Goal: Information Seeking & Learning: Find specific fact

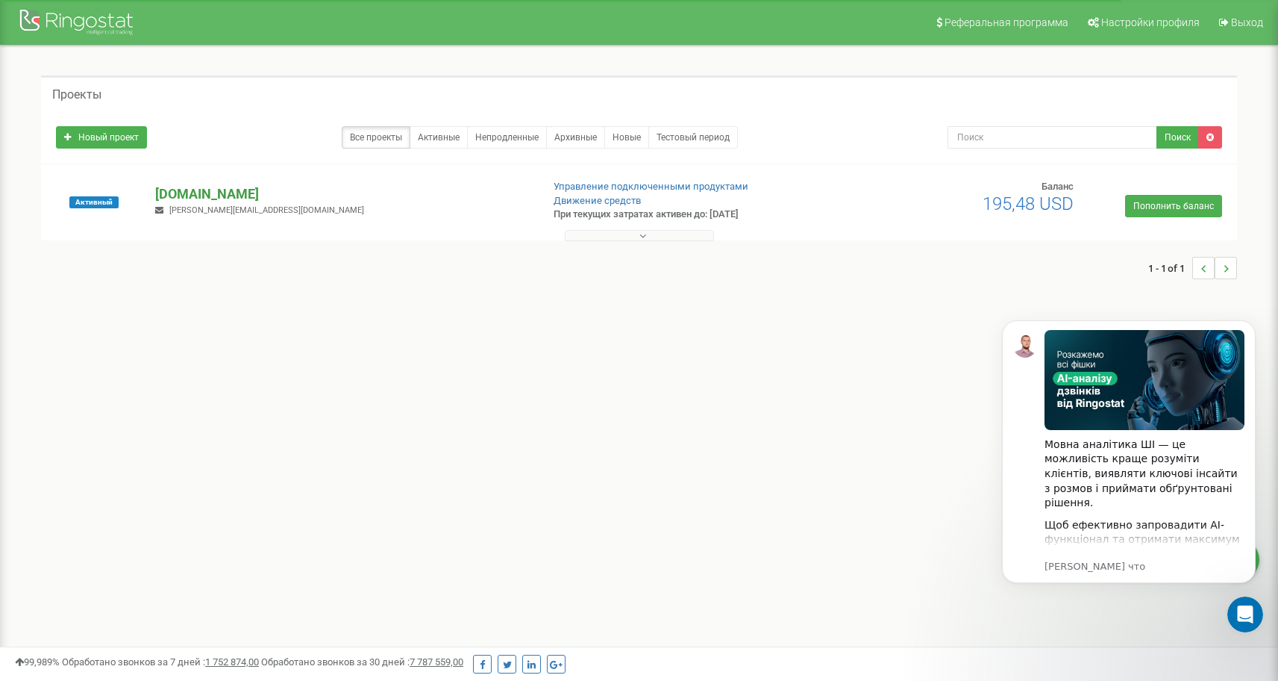
click at [172, 199] on p "[DOMAIN_NAME]" at bounding box center [342, 193] width 374 height 19
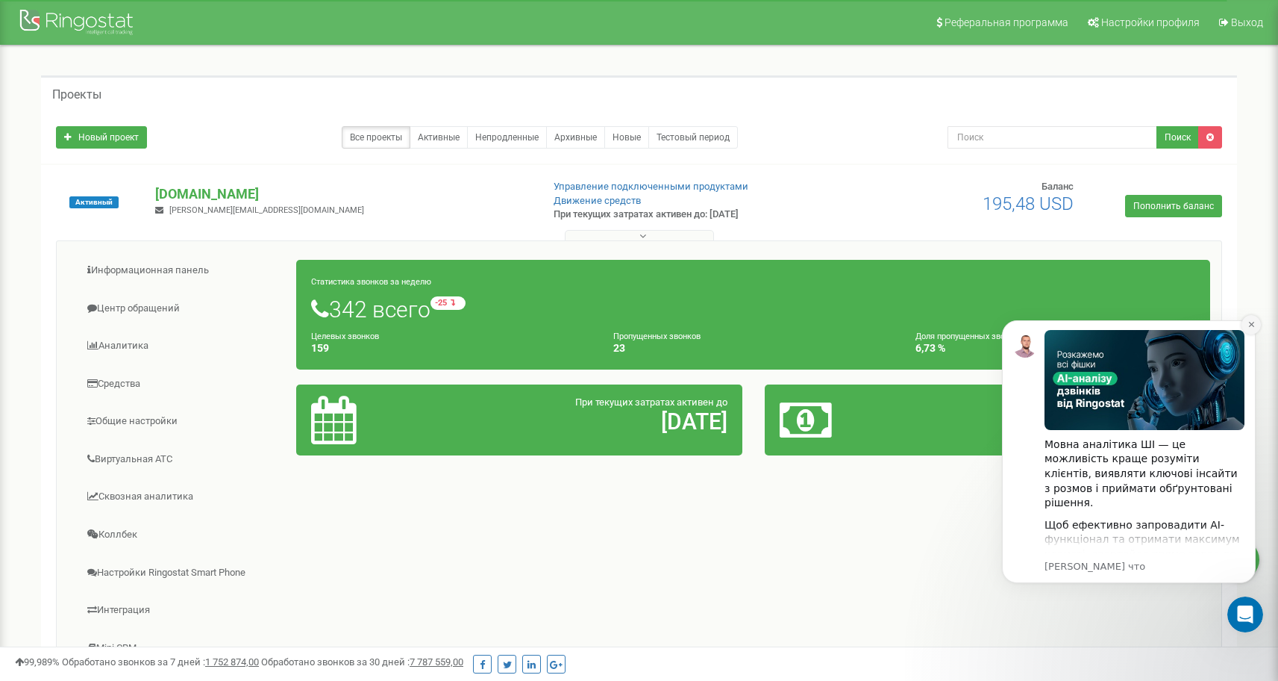
click at [1250, 327] on icon "Dismiss notification" at bounding box center [1252, 324] width 8 height 8
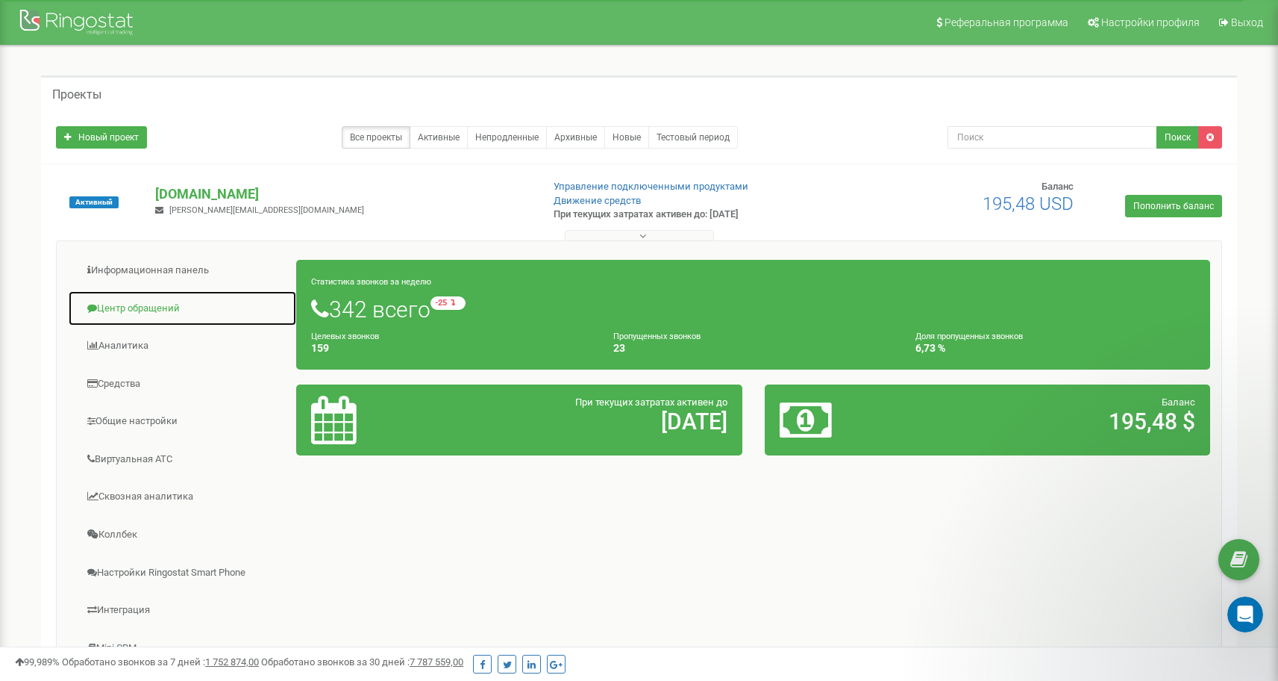
click at [220, 318] on link "Центр обращений" at bounding box center [182, 308] width 229 height 37
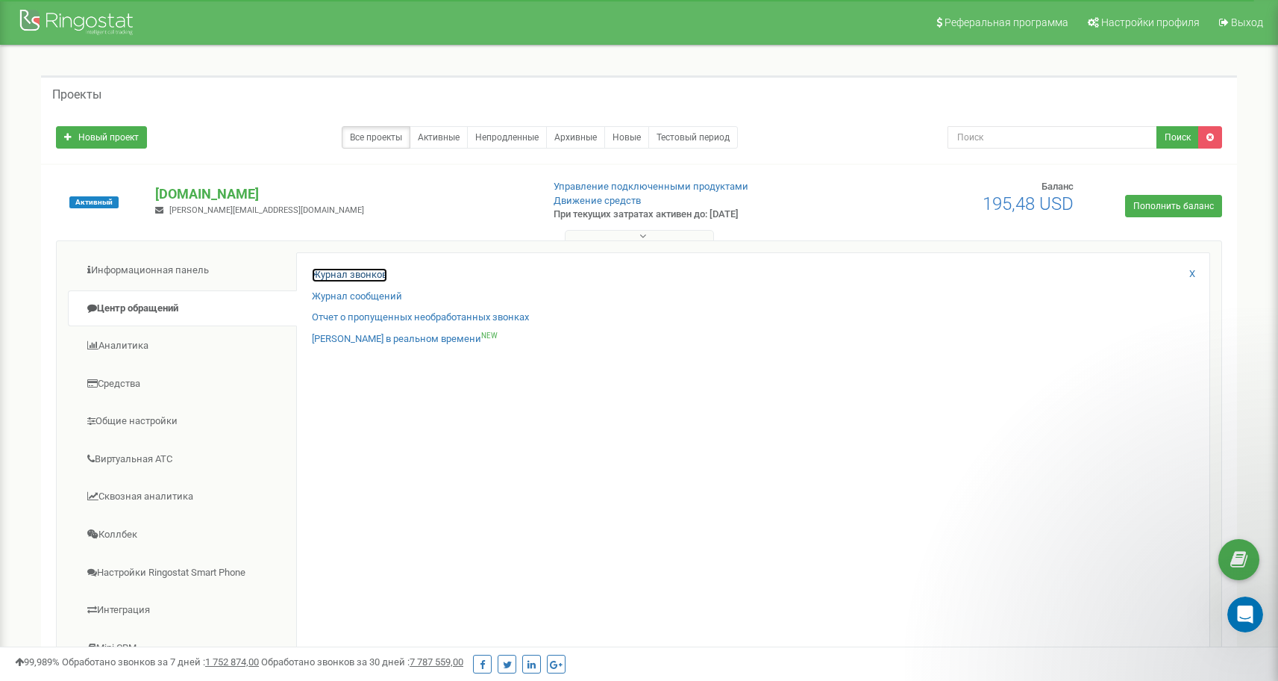
click at [349, 276] on link "Журнал звонков" at bounding box center [349, 275] width 75 height 14
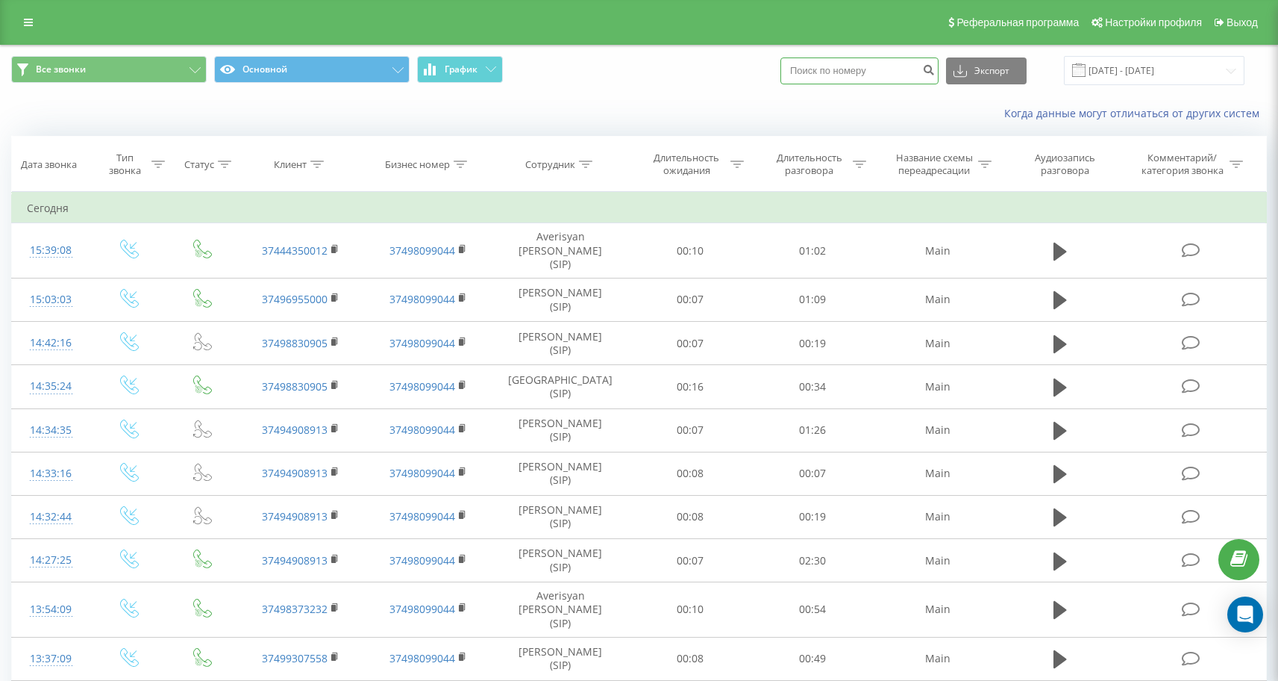
click at [880, 78] on input at bounding box center [860, 70] width 158 height 27
paste input "374 93 419153"
click at [862, 72] on input "374 93 419153" at bounding box center [860, 70] width 158 height 27
click at [846, 69] on input "374 93419153" at bounding box center [860, 70] width 158 height 27
click at [849, 78] on input "374 93419153" at bounding box center [860, 70] width 158 height 27
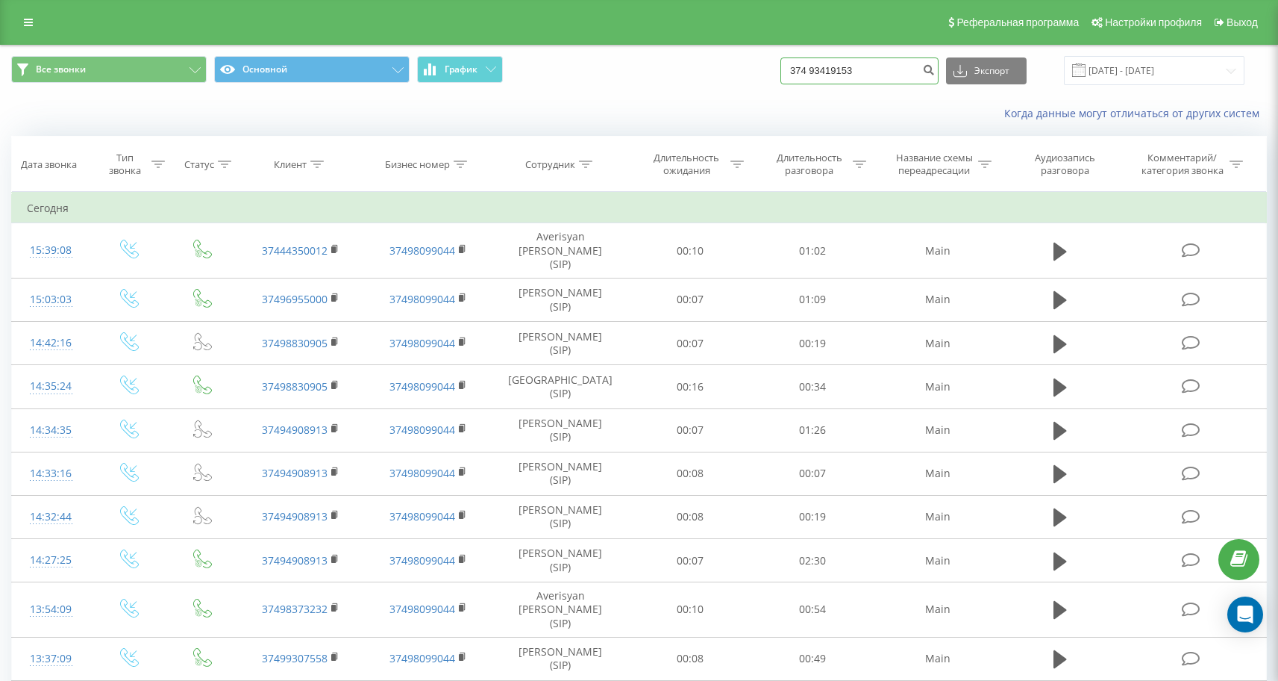
click at [847, 74] on input "374 93419153" at bounding box center [860, 70] width 158 height 27
type input "37493419153"
click at [935, 72] on icon "submit" at bounding box center [928, 67] width 13 height 9
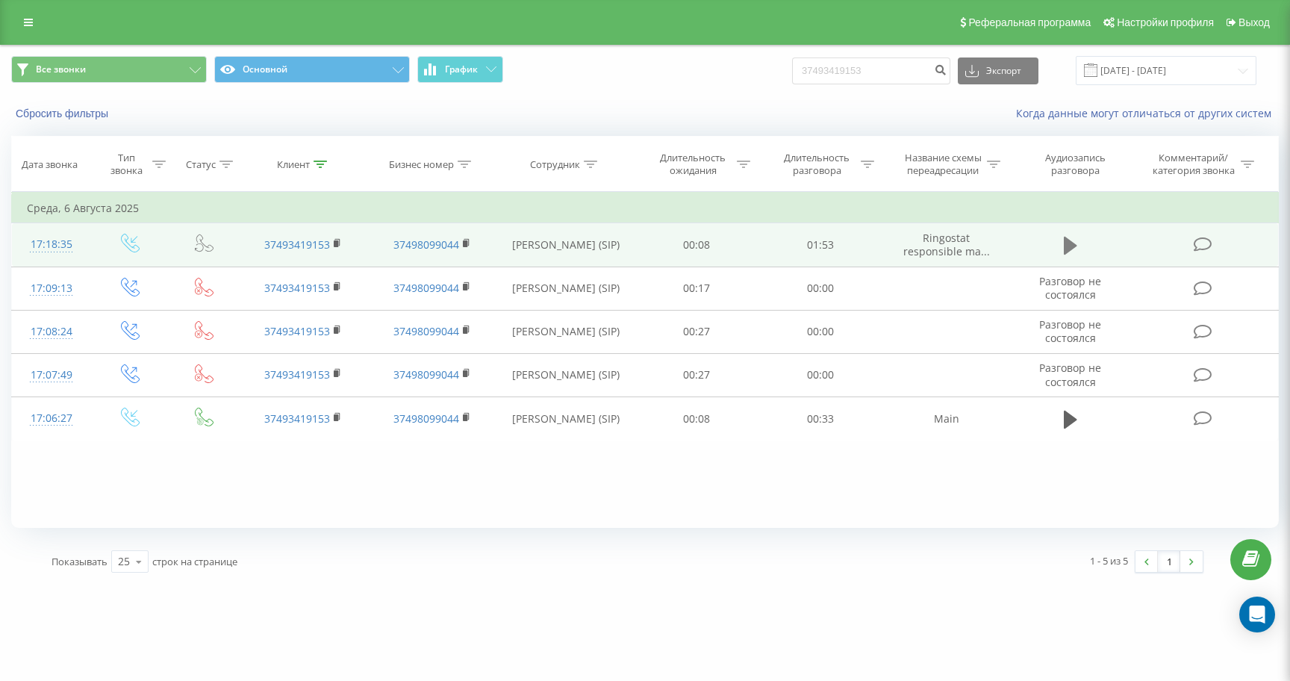
click at [1072, 246] on icon at bounding box center [1069, 246] width 13 height 18
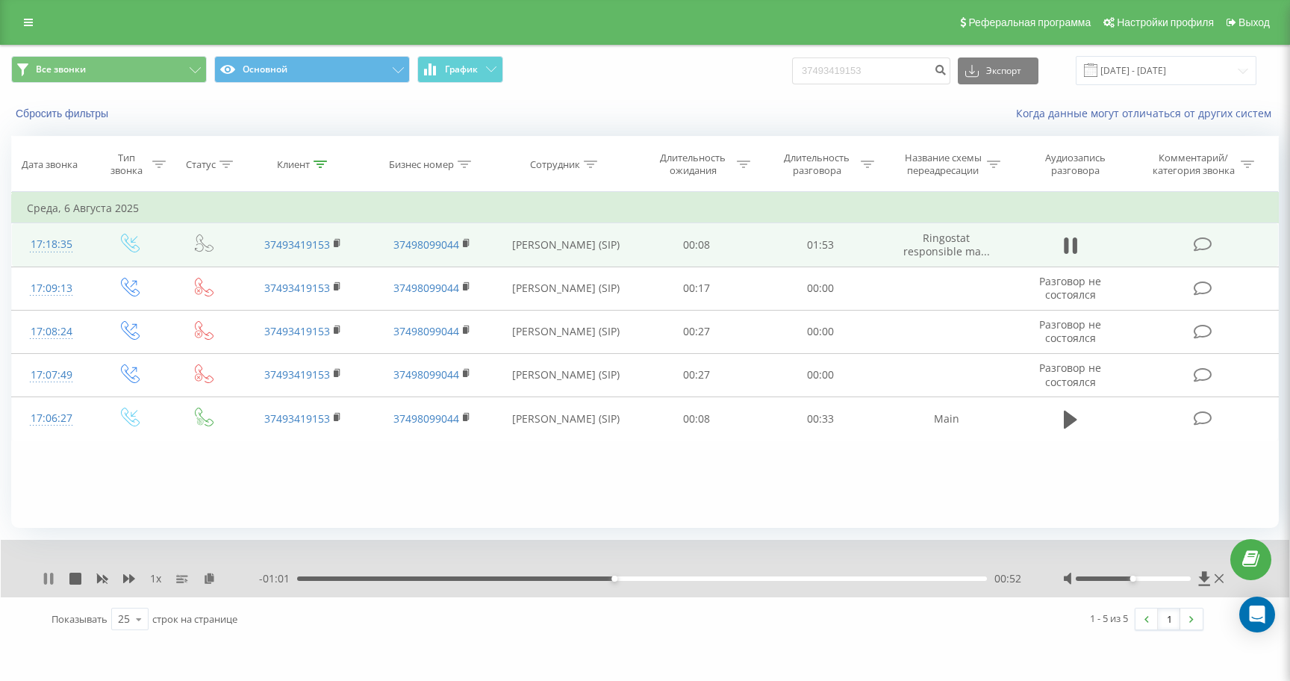
click at [52, 578] on icon at bounding box center [51, 578] width 3 height 12
